Goal: Task Accomplishment & Management: Use online tool/utility

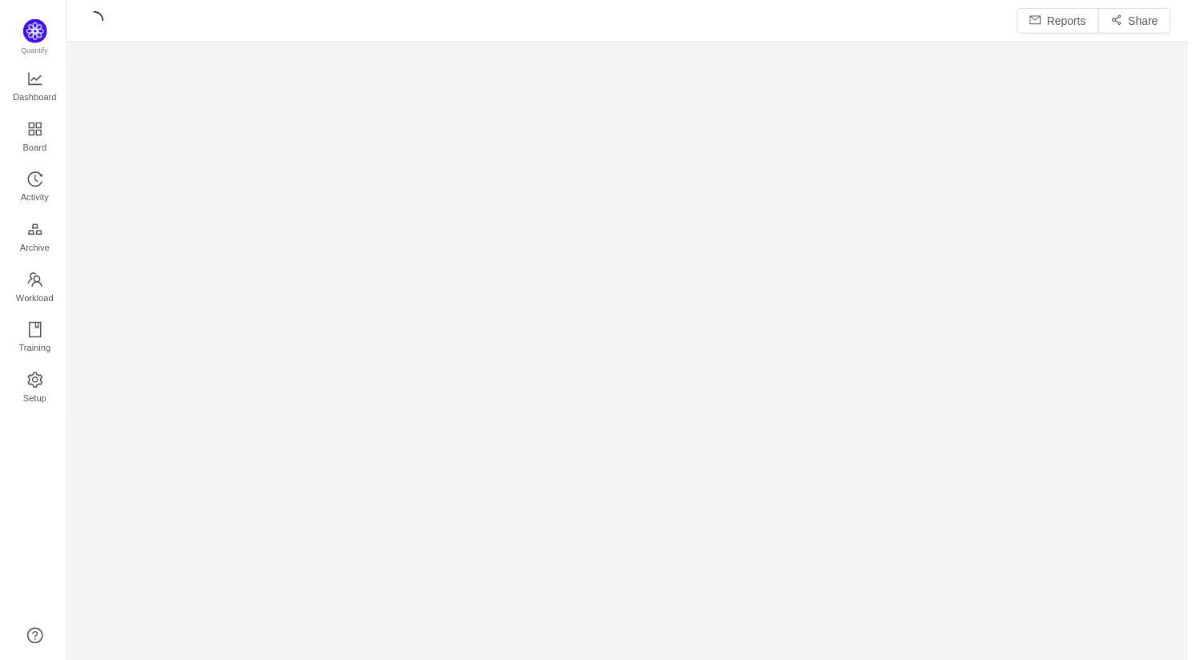
scroll to position [664, 1128]
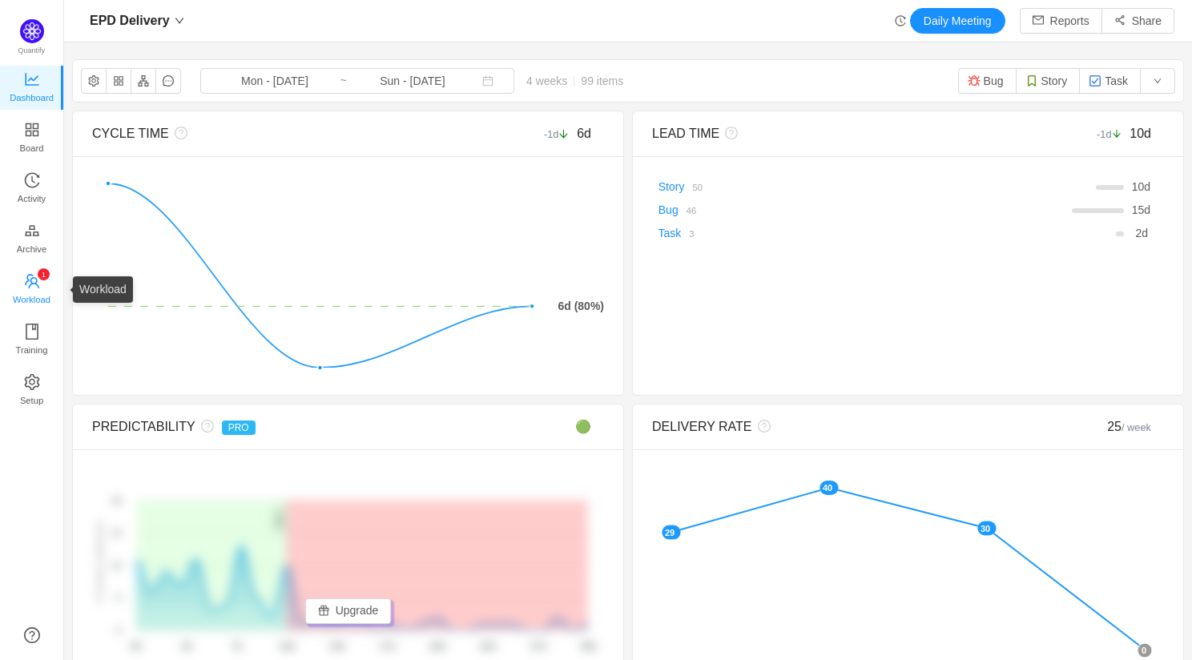
click at [39, 297] on span "Workload" at bounding box center [32, 300] width 38 height 32
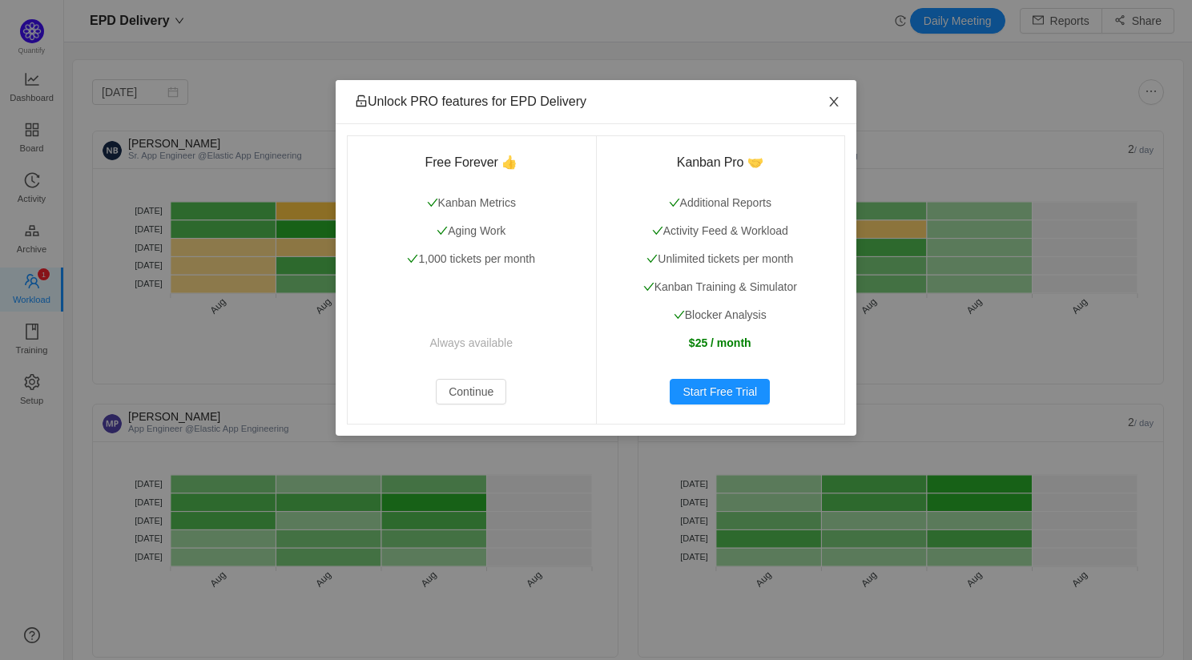
click at [839, 97] on icon "icon: close" at bounding box center [834, 101] width 13 height 13
click at [844, 99] on span "Close" at bounding box center [834, 102] width 45 height 45
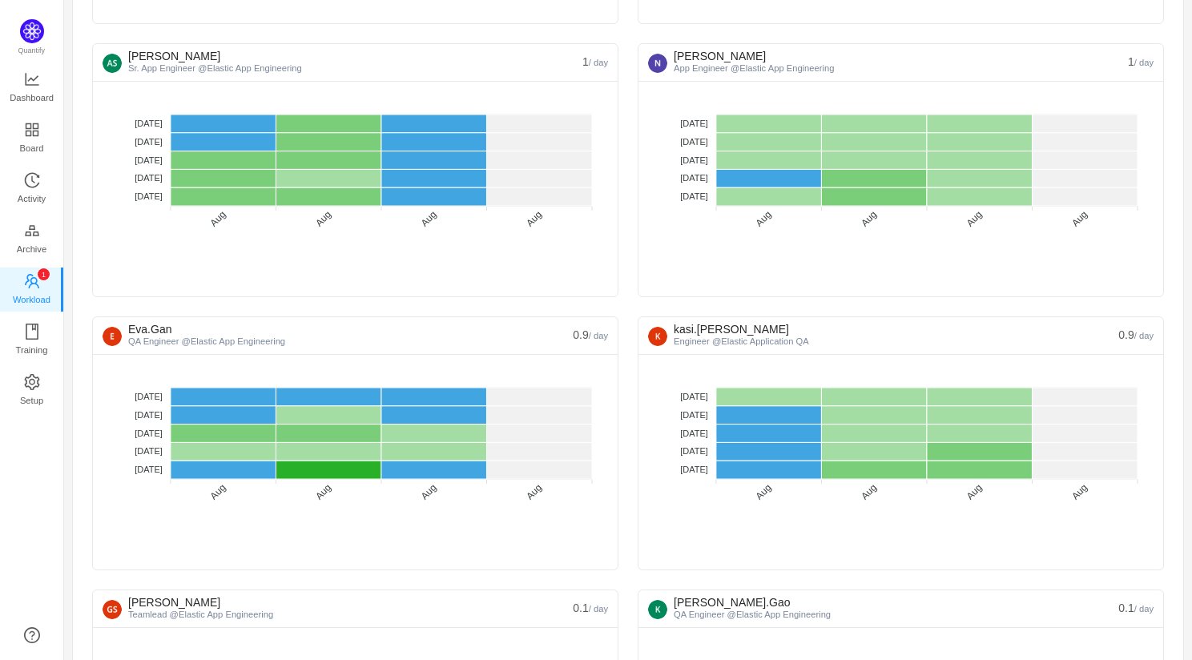
scroll to position [920, 0]
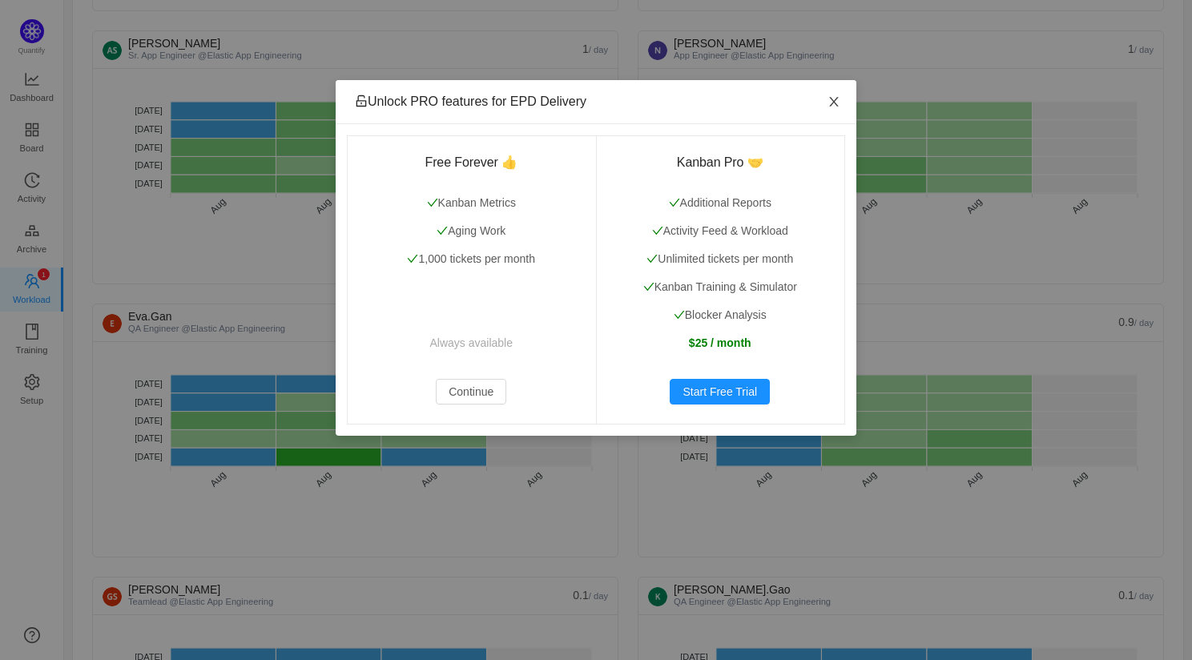
click at [823, 104] on span "Close" at bounding box center [834, 102] width 45 height 45
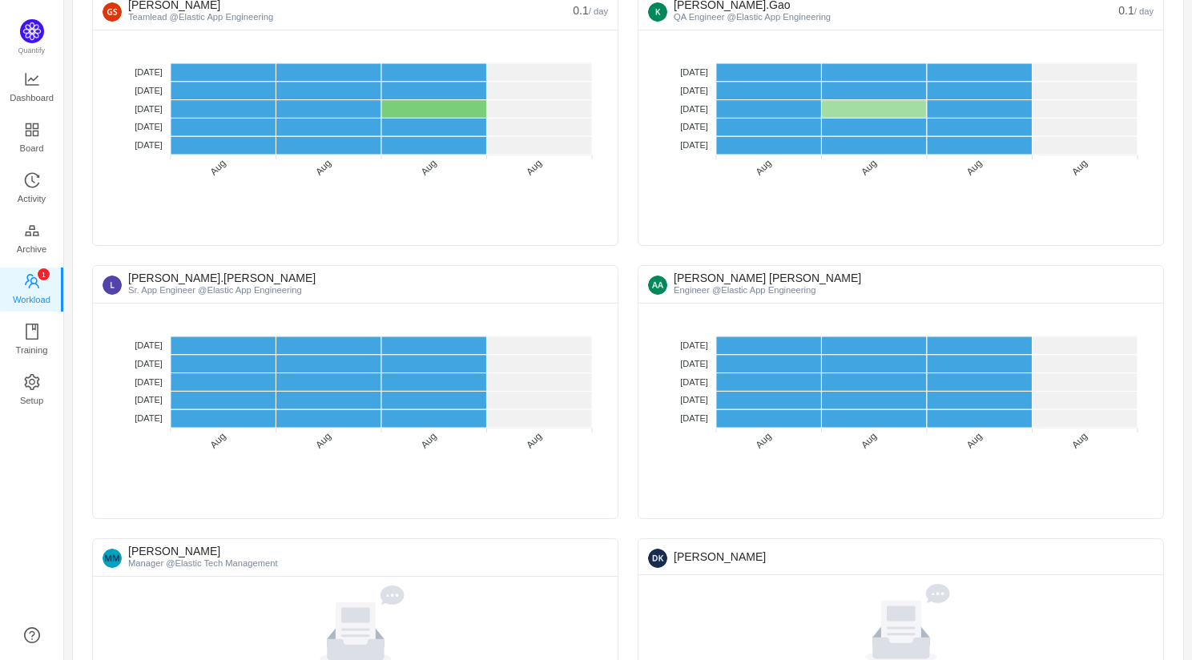
scroll to position [1512, 0]
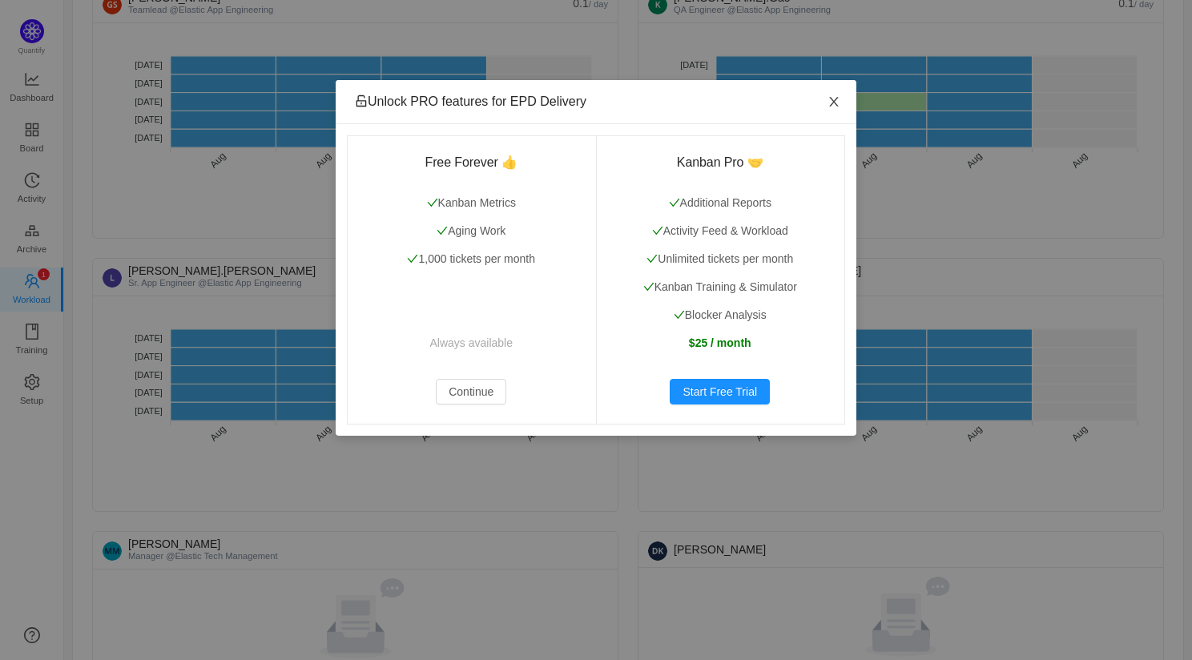
click at [832, 101] on icon "icon: close" at bounding box center [834, 101] width 13 height 13
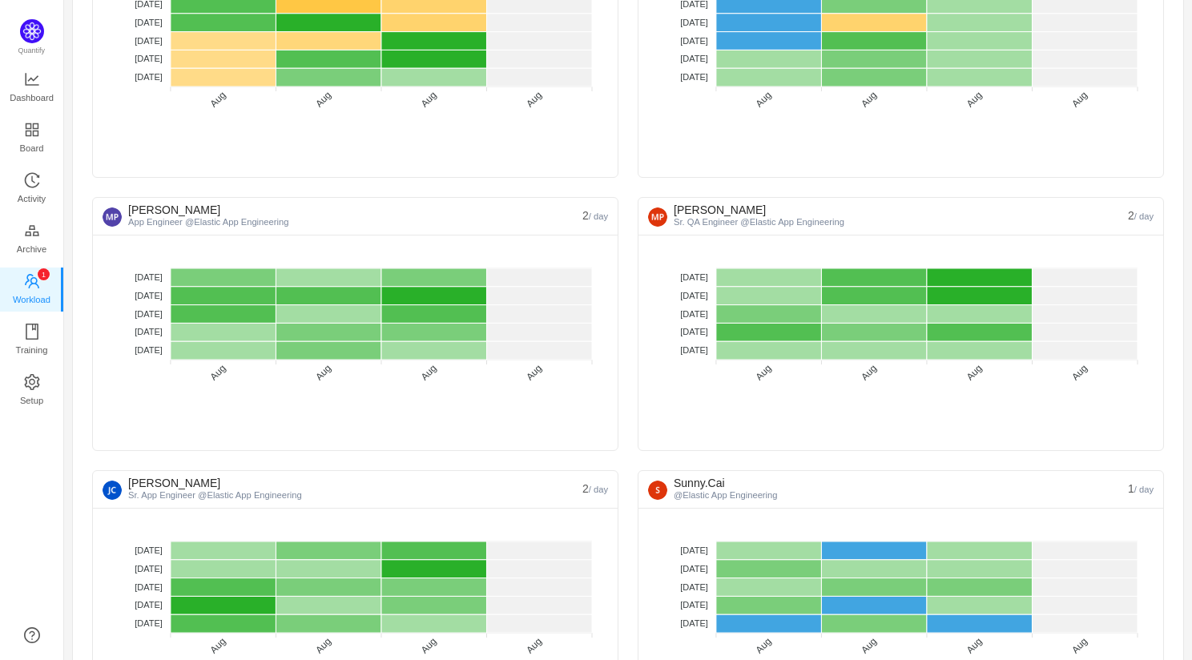
scroll to position [0, 0]
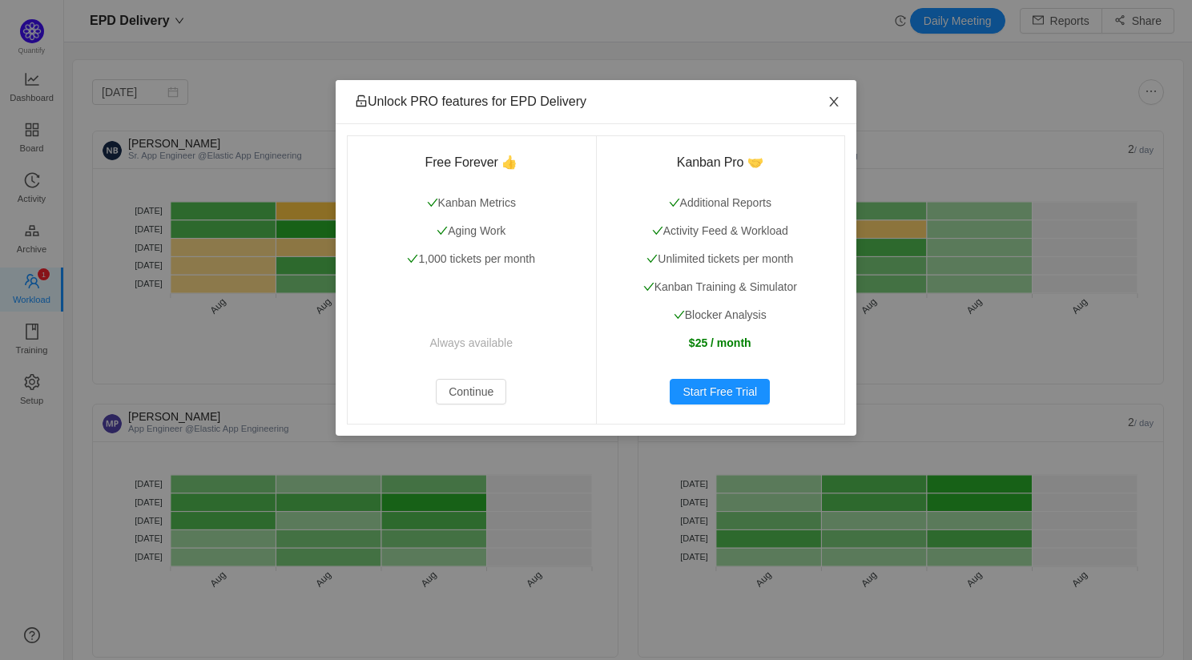
click at [834, 102] on icon "icon: close" at bounding box center [833, 102] width 9 height 10
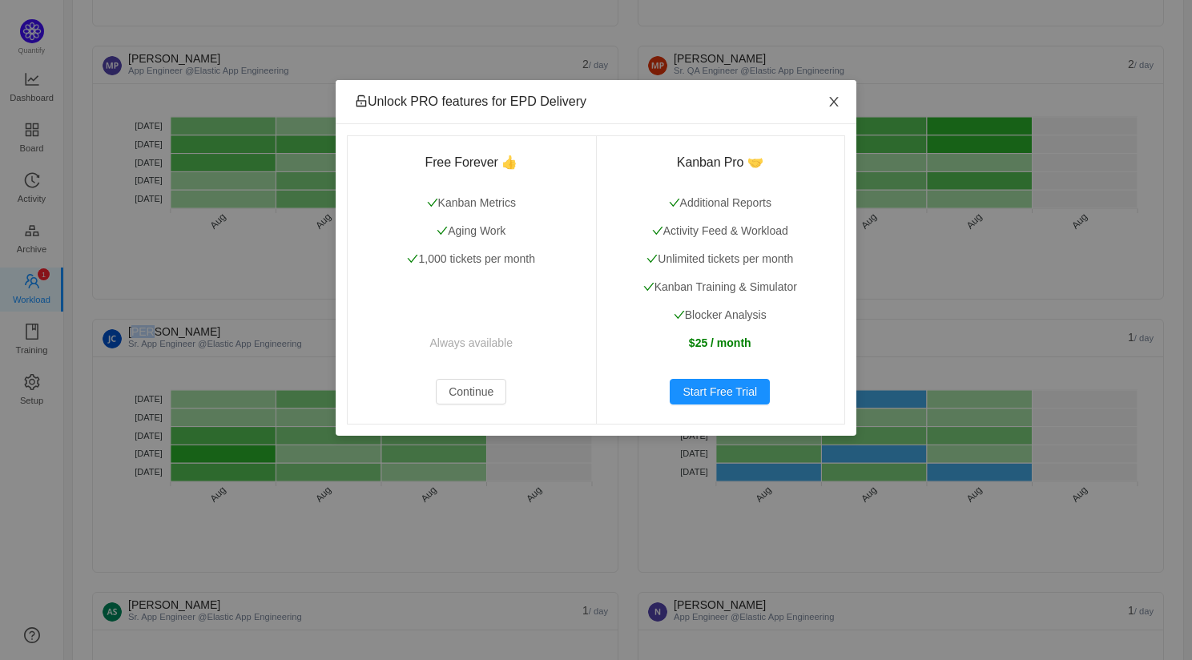
click at [837, 100] on icon "icon: close" at bounding box center [834, 101] width 13 height 13
click at [836, 96] on icon "icon: close" at bounding box center [834, 101] width 13 height 13
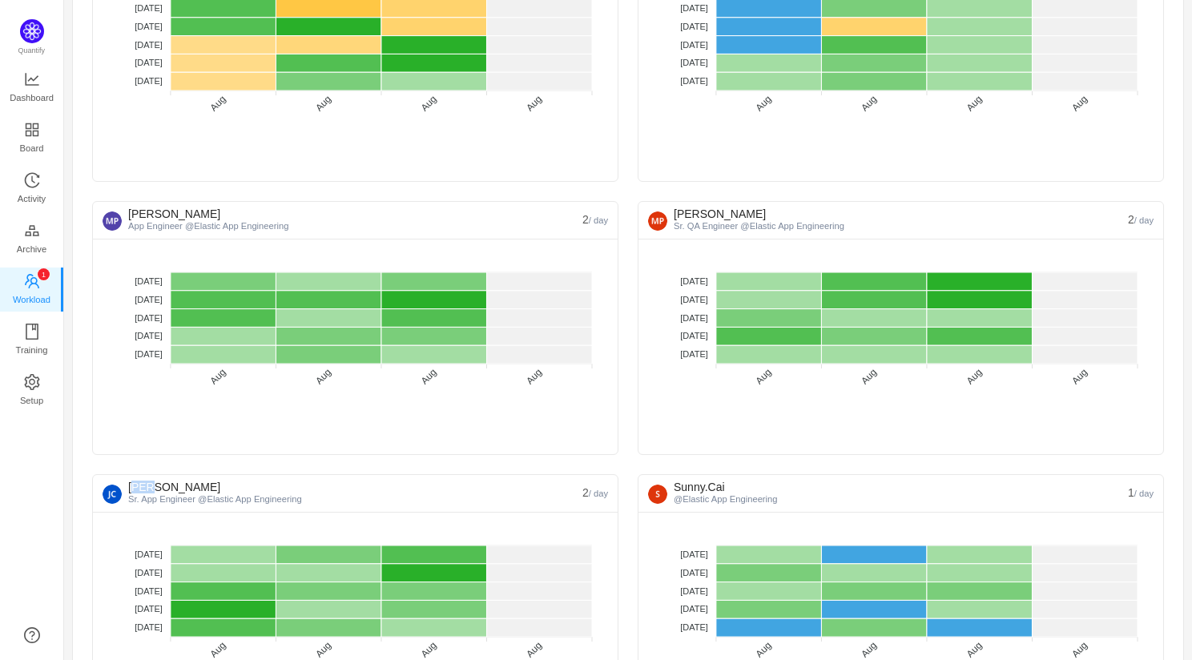
scroll to position [0, 0]
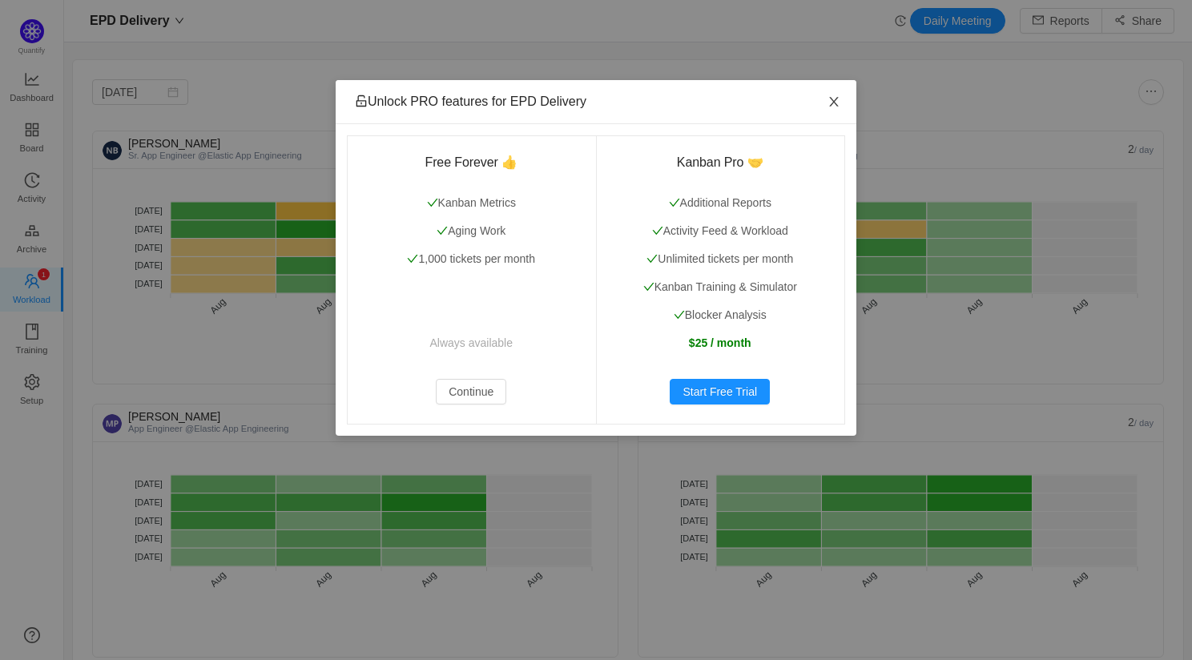
click at [833, 107] on icon "icon: close" at bounding box center [834, 101] width 13 height 13
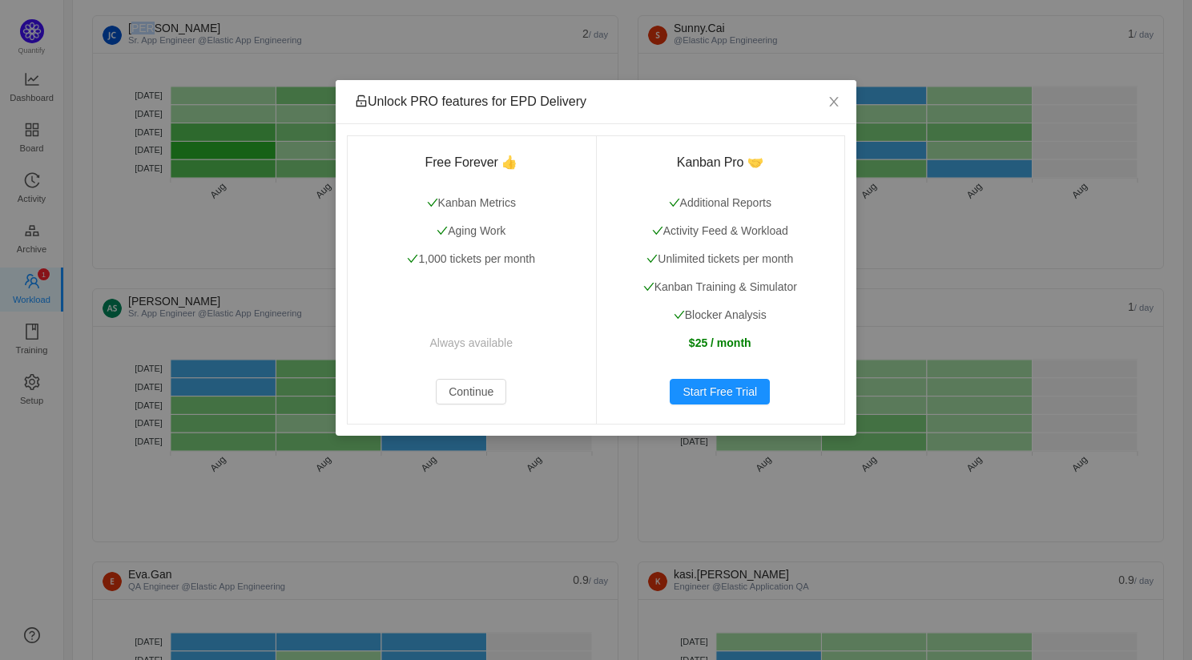
scroll to position [672, 0]
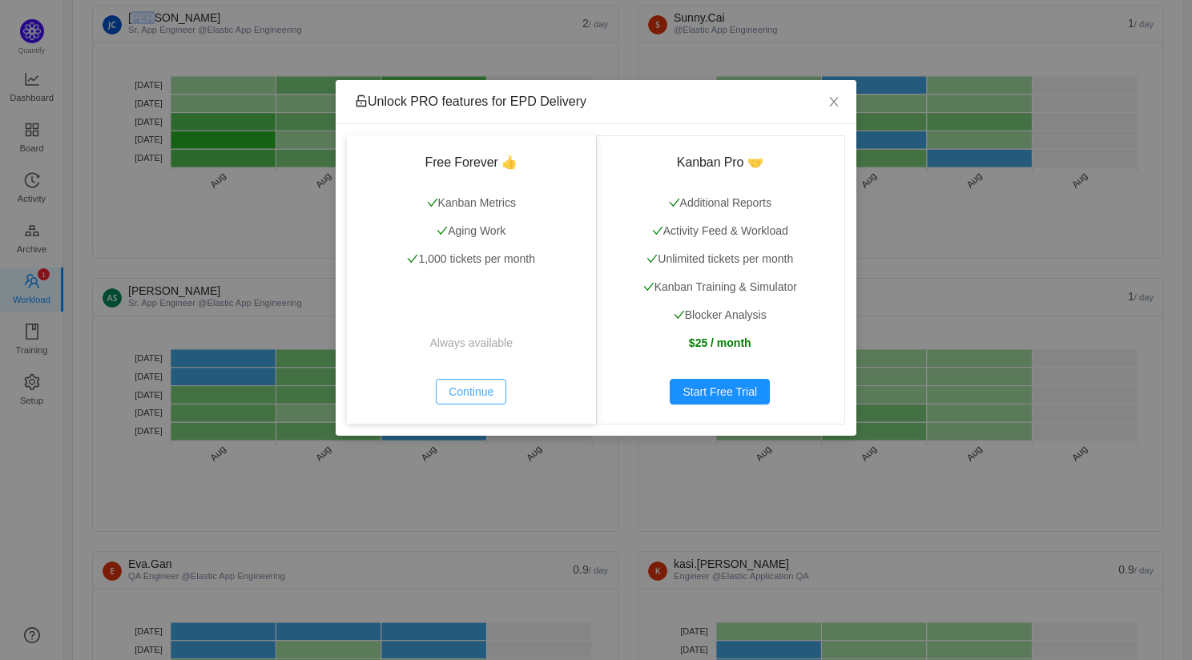
click at [464, 386] on button "Continue" at bounding box center [471, 392] width 71 height 26
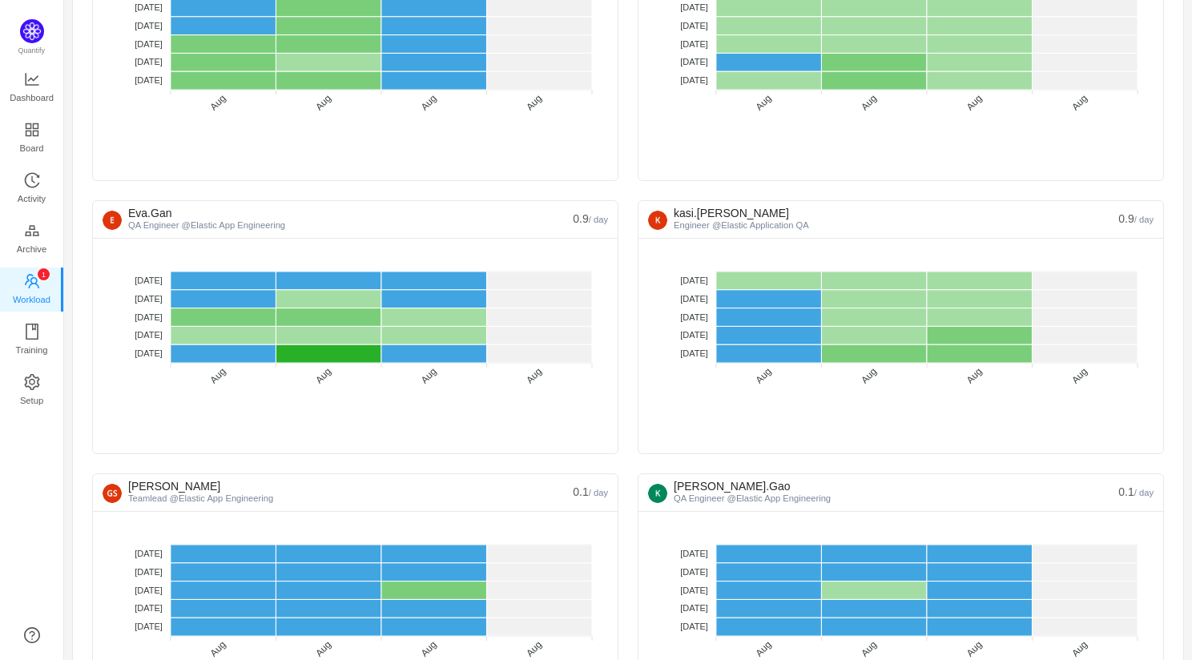
scroll to position [1086, 0]
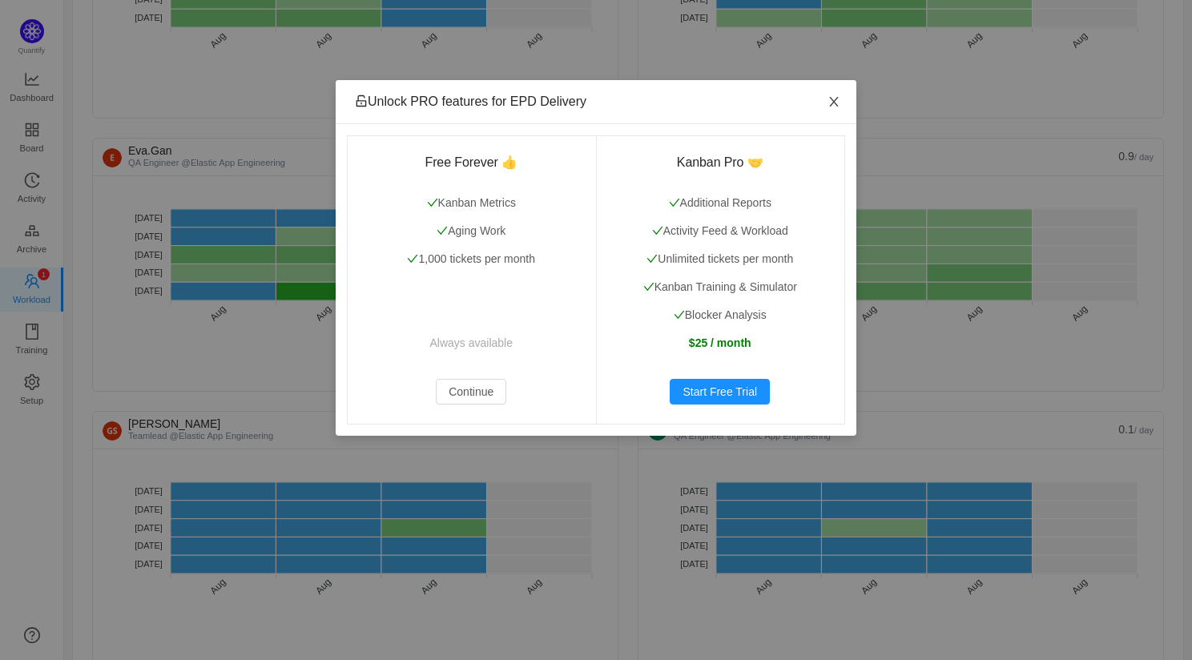
click at [832, 99] on icon "icon: close" at bounding box center [833, 102] width 9 height 10
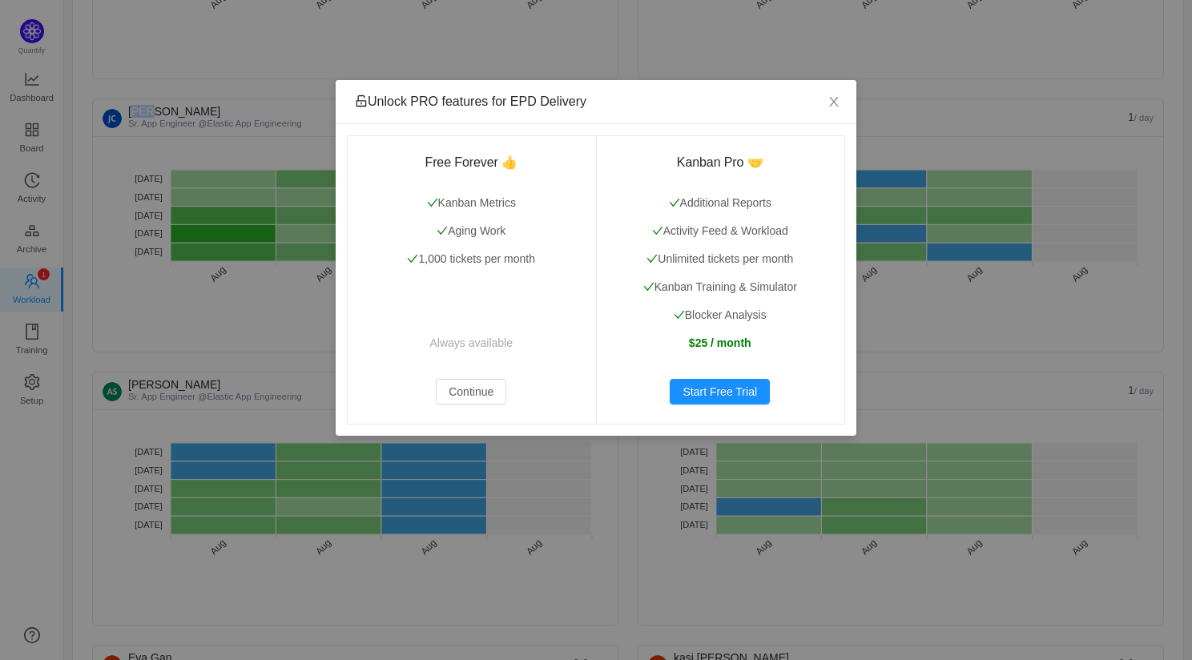
scroll to position [550, 0]
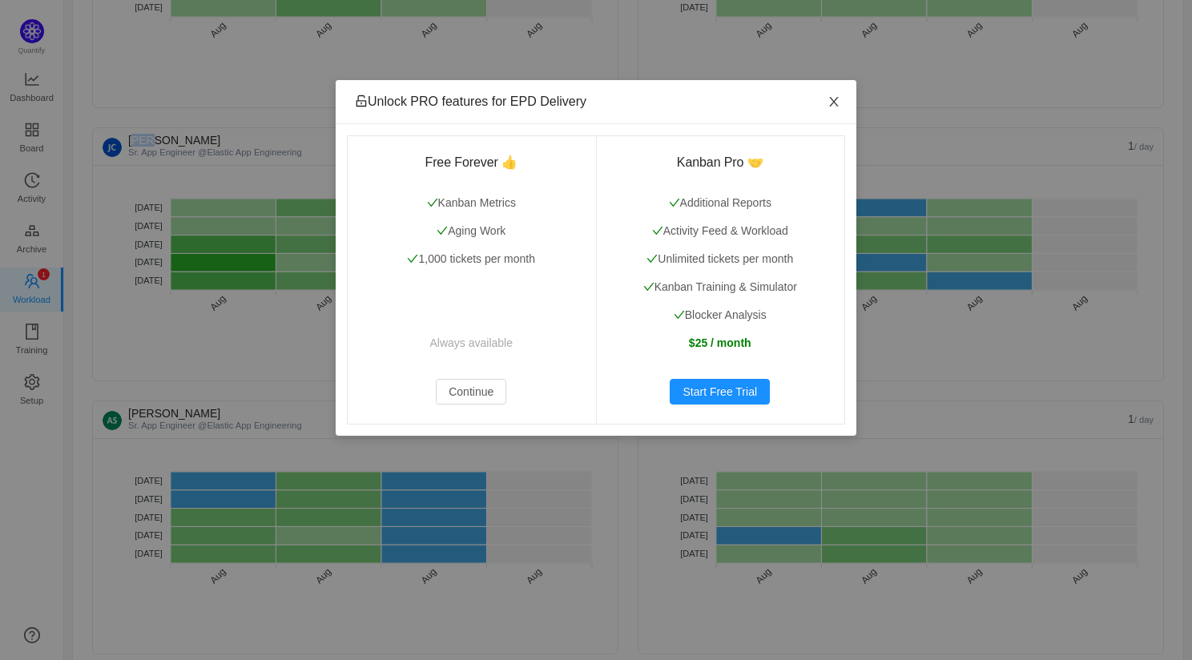
click at [832, 108] on icon "icon: close" at bounding box center [834, 101] width 13 height 13
click at [830, 97] on icon "icon: close" at bounding box center [834, 101] width 13 height 13
click at [838, 106] on icon "icon: close" at bounding box center [834, 101] width 13 height 13
